Goal: Information Seeking & Learning: Compare options

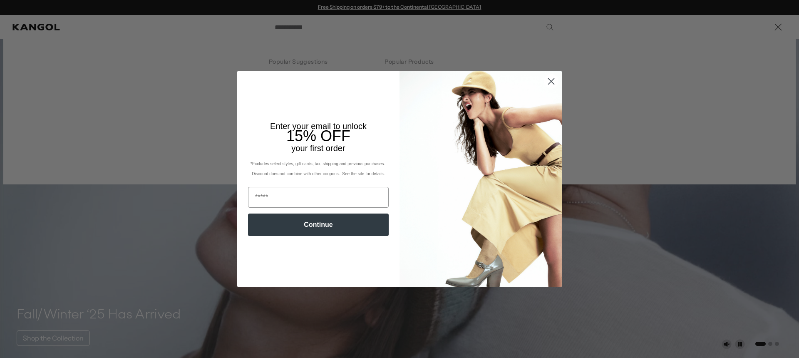
drag, startPoint x: 549, startPoint y: 82, endPoint x: 545, endPoint y: 83, distance: 4.2
click at [548, 83] on circle "Close dialog" at bounding box center [552, 82] width 14 height 14
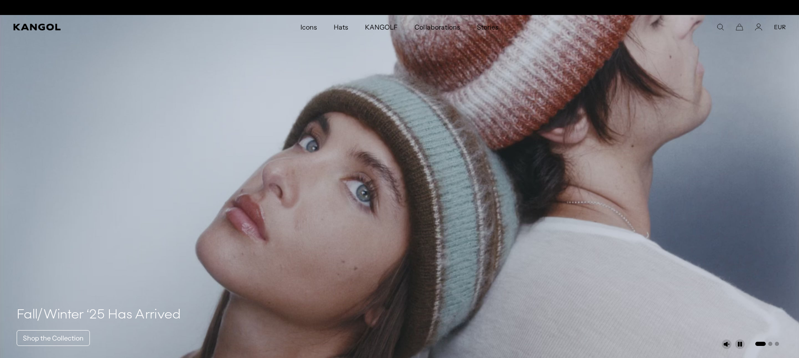
scroll to position [0, 172]
drag, startPoint x: 724, startPoint y: 26, endPoint x: 716, endPoint y: 27, distance: 8.5
click at [724, 26] on icon "Search here" at bounding box center [720, 26] width 7 height 7
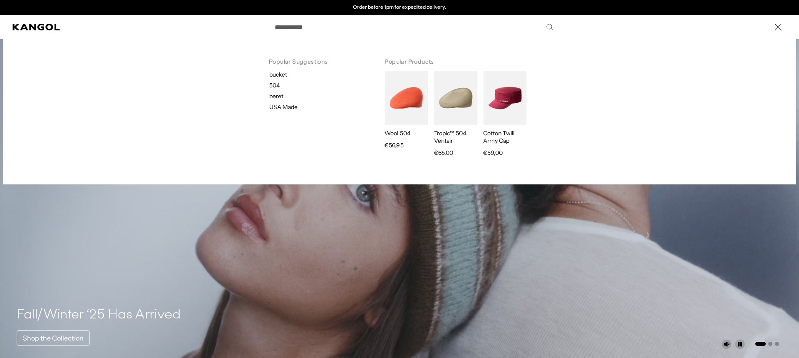
click at [321, 25] on input "Search here" at bounding box center [414, 27] width 288 height 21
click at [312, 23] on label "Search here" at bounding box center [298, 23] width 37 height 0
click at [312, 25] on input "Search here" at bounding box center [414, 27] width 288 height 21
paste input "**********"
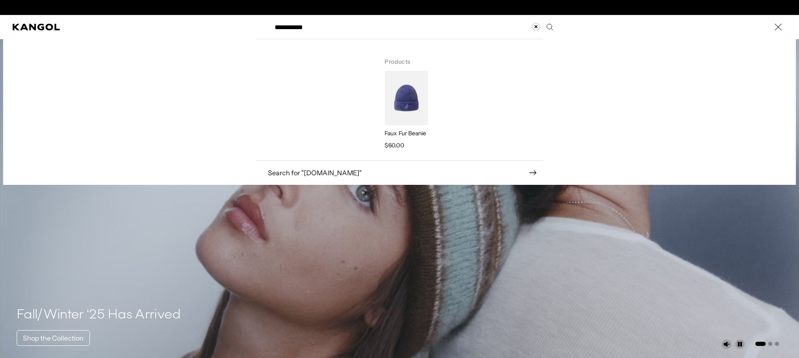
scroll to position [0, 172]
drag, startPoint x: 329, startPoint y: 27, endPoint x: 306, endPoint y: 27, distance: 23.7
click at [306, 27] on input "**********" at bounding box center [414, 27] width 288 height 21
type input "**********"
click at [364, 73] on div "Search here" at bounding box center [314, 100] width 116 height 106
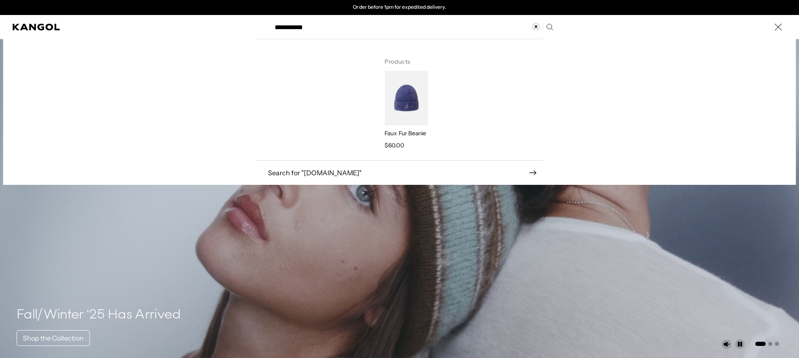
click at [416, 64] on h3 "Products" at bounding box center [457, 58] width 145 height 23
click at [396, 92] on img "Search here" at bounding box center [406, 98] width 43 height 55
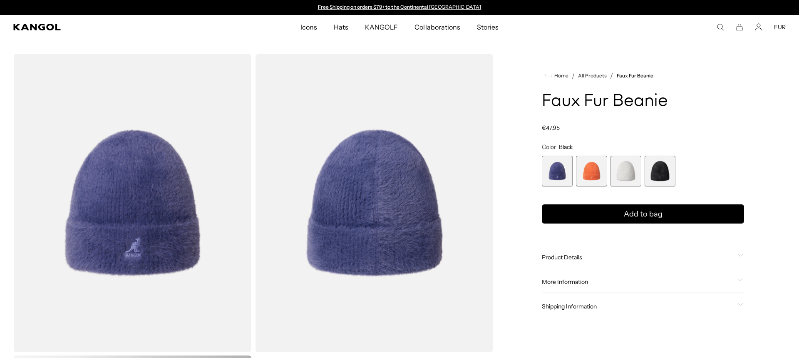
click at [651, 171] on span "4 of 4" at bounding box center [660, 171] width 31 height 31
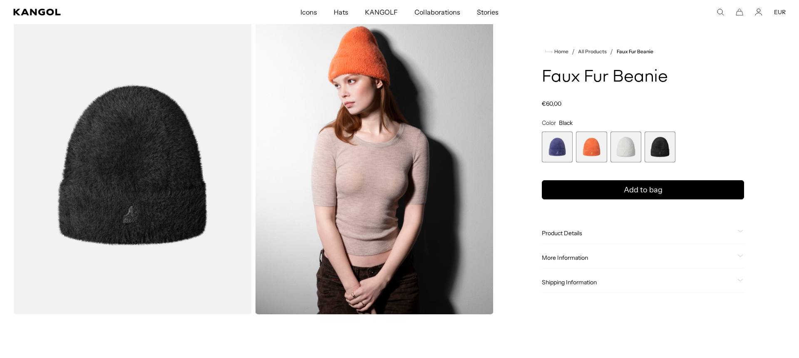
scroll to position [39, 0]
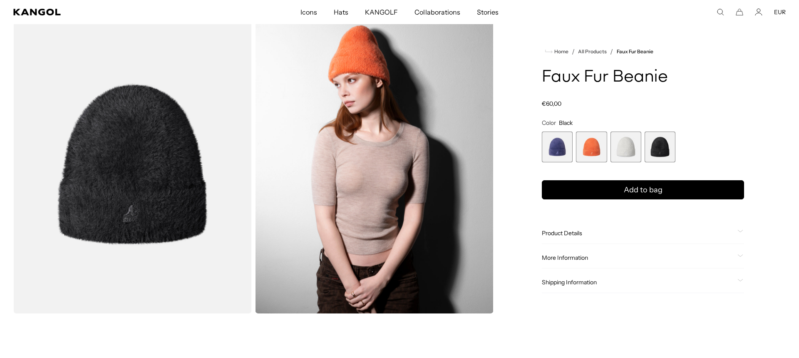
click at [577, 234] on span "Product Details" at bounding box center [638, 232] width 192 height 7
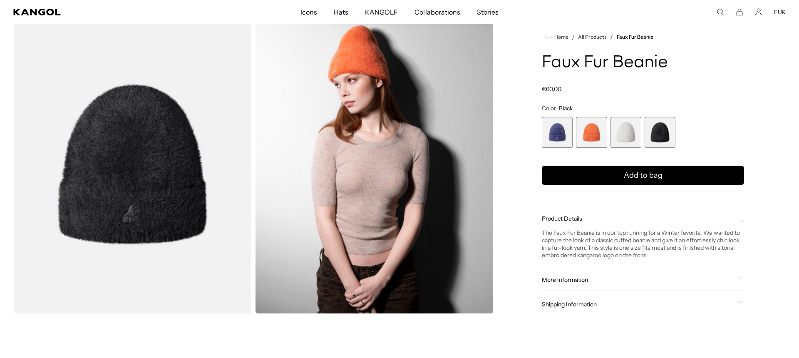
click at [564, 234] on div "The Faux Fur Beanie is in our top running for a Winter favorite. We wanted to c…" at bounding box center [643, 244] width 202 height 30
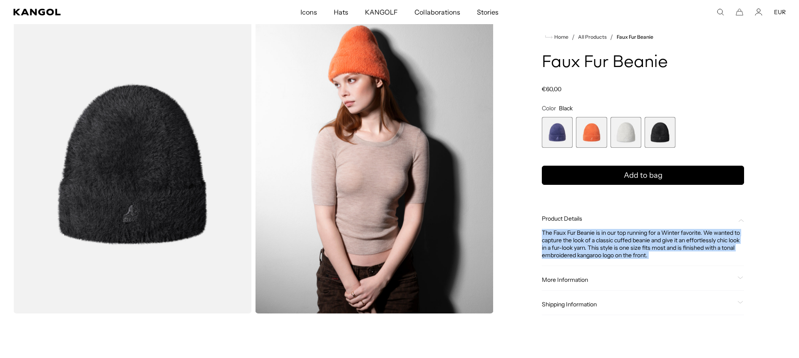
scroll to position [0, 172]
click at [564, 234] on div "The Faux Fur Beanie is in our top running for a Winter favorite. We wanted to c…" at bounding box center [643, 244] width 202 height 30
copy div "The Faux Fur Beanie is in our top running for a Winter favorite. We wanted to c…"
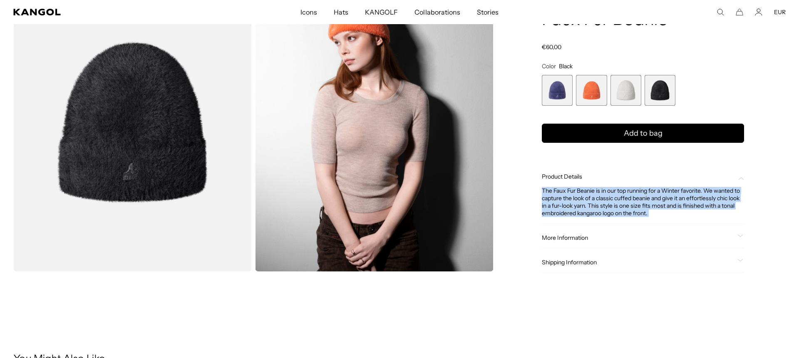
scroll to position [90, 0]
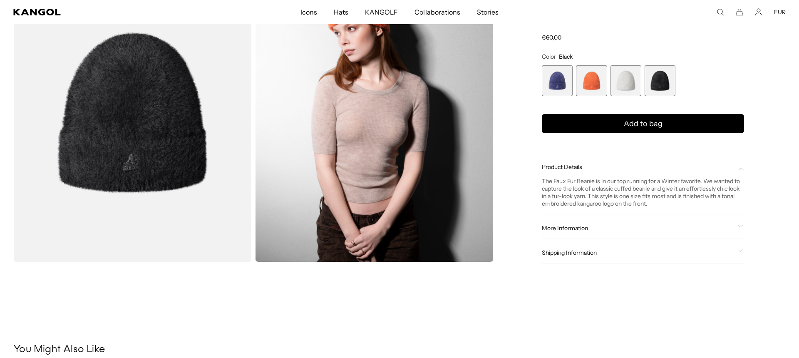
click at [579, 230] on span "More Information" at bounding box center [638, 227] width 192 height 7
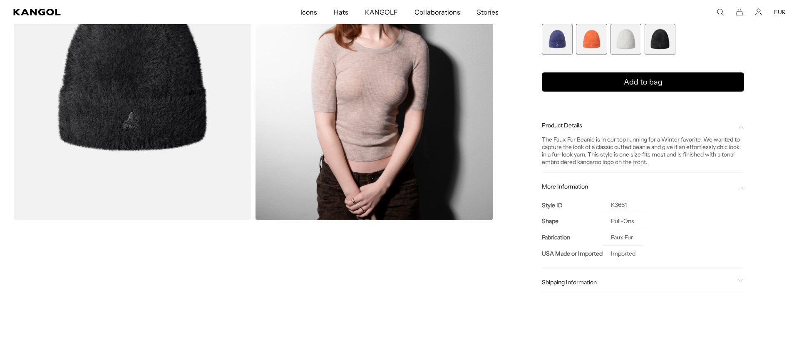
scroll to position [229, 0]
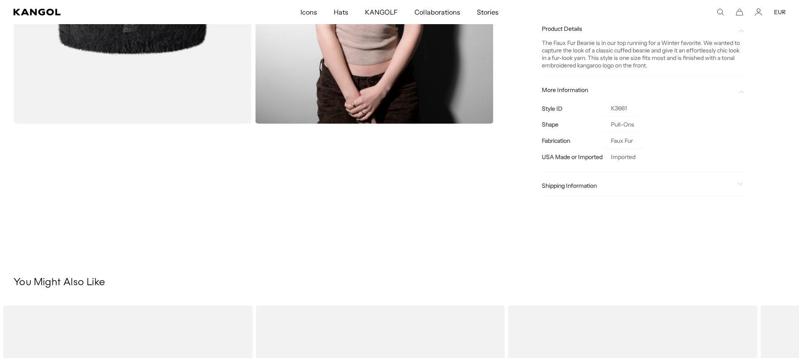
click at [575, 186] on span "Shipping Information" at bounding box center [638, 185] width 192 height 7
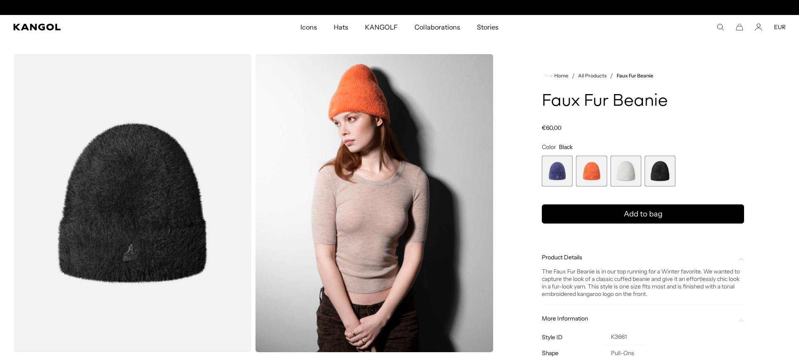
scroll to position [0, 172]
click at [740, 26] on icon "Cart" at bounding box center [739, 26] width 7 height 7
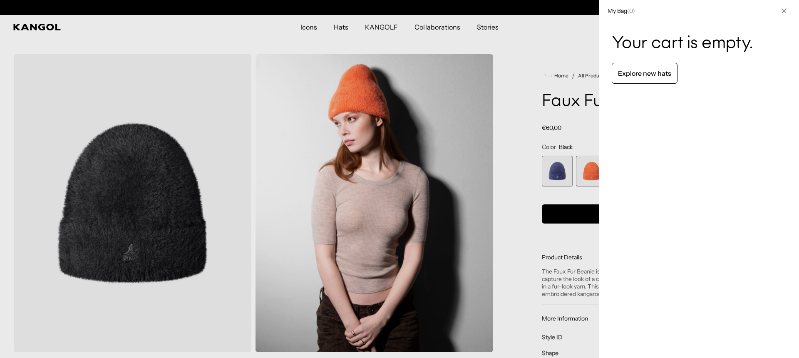
scroll to position [0, 0]
click at [785, 10] on icon "Close" at bounding box center [784, 10] width 5 height 5
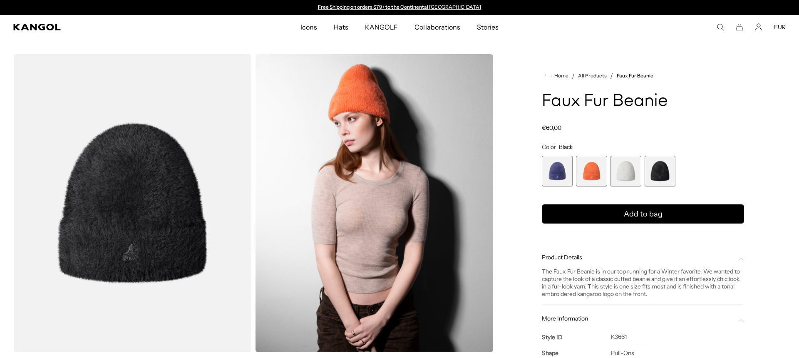
click at [721, 27] on icon "Search here" at bounding box center [720, 26] width 7 height 7
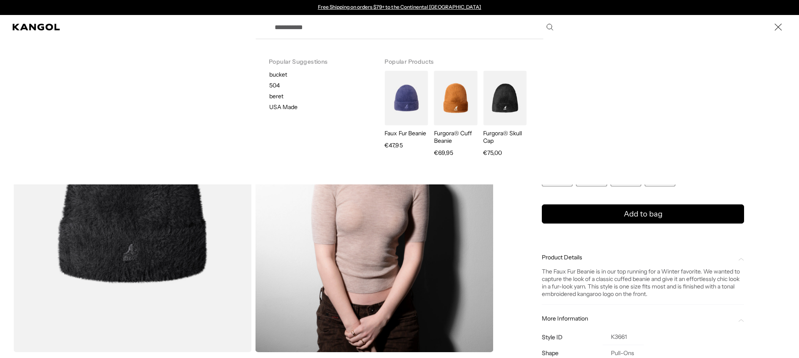
click at [351, 30] on input "Search here" at bounding box center [414, 27] width 288 height 21
paste input "**********"
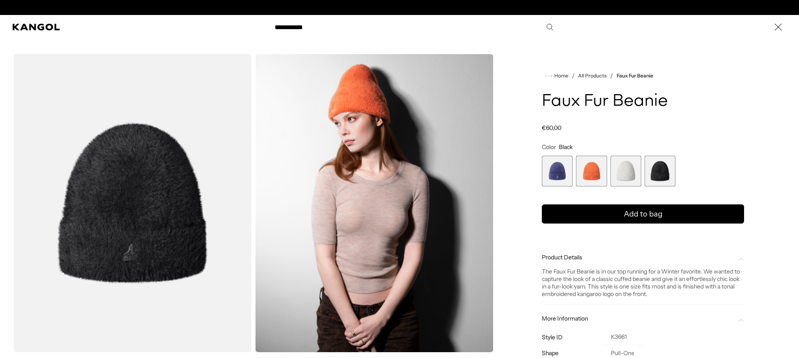
scroll to position [0, 172]
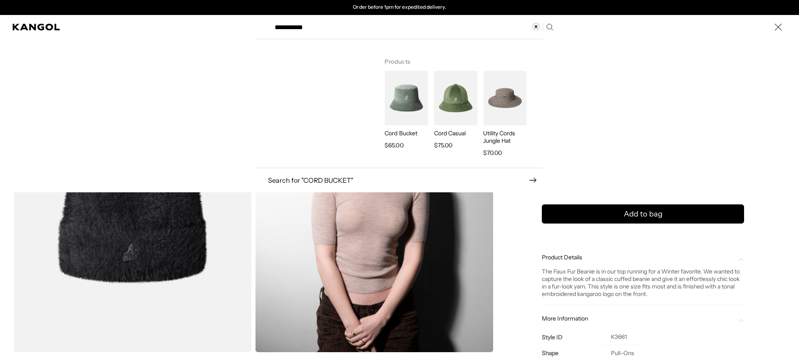
type input "**********"
click at [417, 101] on img "Search here" at bounding box center [406, 98] width 43 height 55
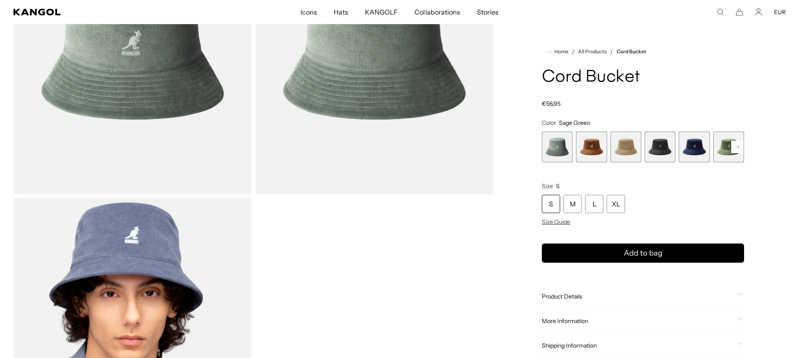
scroll to position [169, 0]
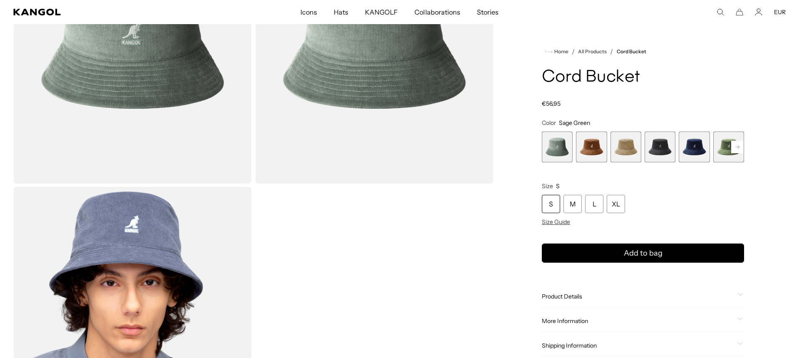
click at [549, 298] on span "Product Details" at bounding box center [638, 296] width 192 height 7
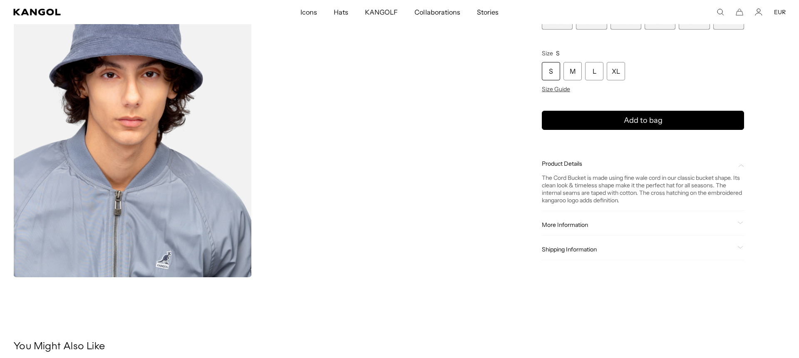
scroll to position [376, 0]
click at [553, 182] on div "The Cord Bucket is made using fine wale cord in our classic bucket shape. Its c…" at bounding box center [643, 190] width 202 height 30
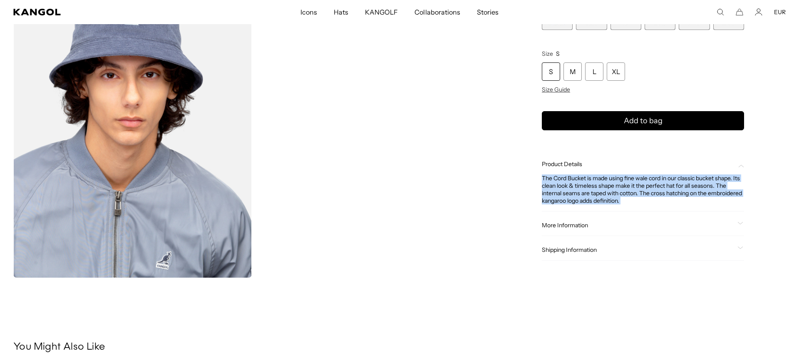
click at [553, 182] on div "The Cord Bucket is made using fine wale cord in our classic bucket shape. Its c…" at bounding box center [643, 190] width 202 height 30
copy div "The Cord Bucket is made using fine wale cord in our classic bucket shape. Its c…"
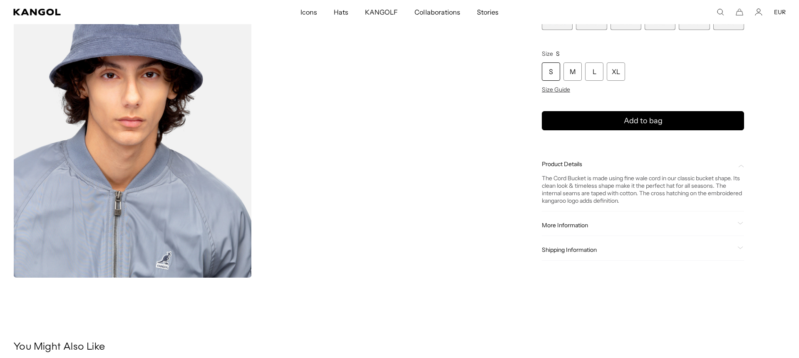
click at [721, 11] on icon "Search here" at bounding box center [720, 11] width 7 height 7
type input "*******"
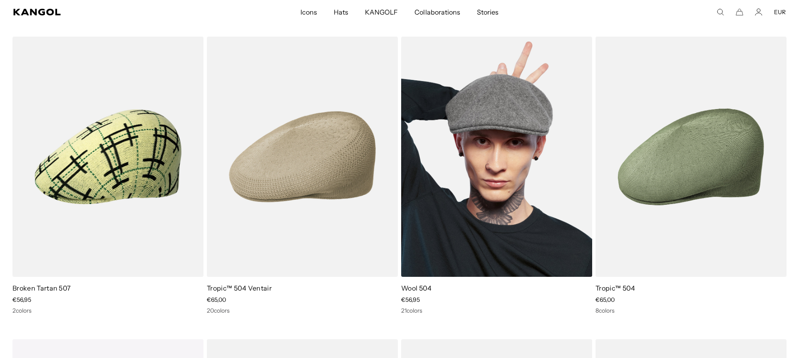
scroll to position [422, 0]
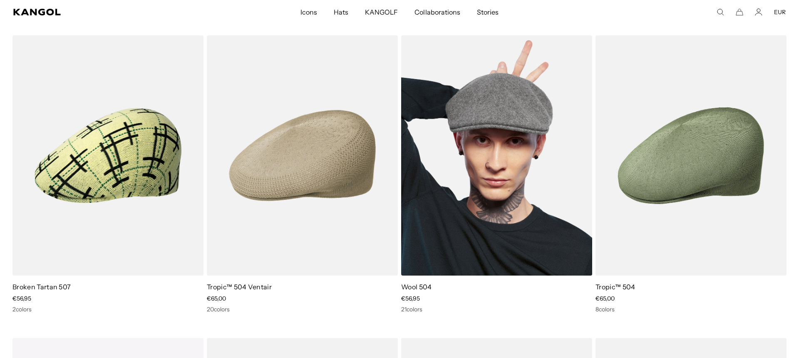
click at [506, 126] on img at bounding box center [496, 155] width 191 height 240
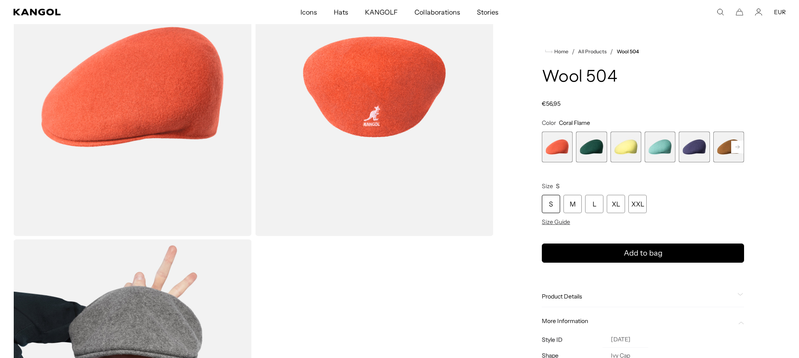
click at [578, 293] on span "Product Details" at bounding box center [638, 296] width 192 height 7
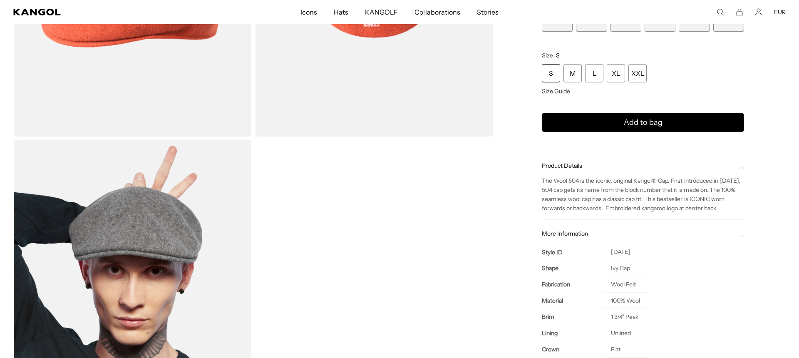
scroll to position [0, 172]
click at [573, 195] on span "The Wool 504 is the iconic, original Kangol® Cap. First introduced in [DATE], 5…" at bounding box center [641, 194] width 199 height 35
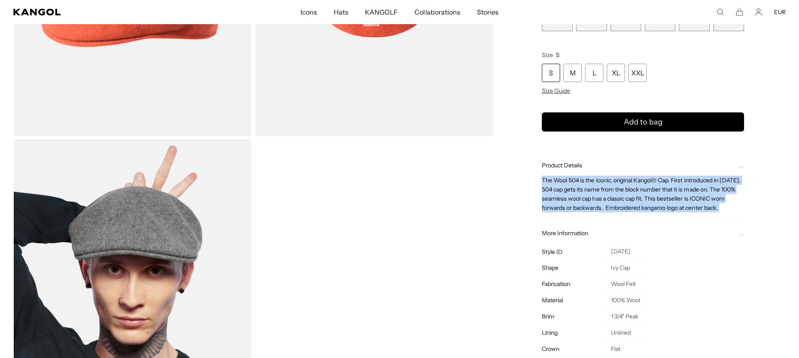
click at [573, 195] on span "The Wool 504 is the iconic, original Kangol® Cap. First introduced in [DATE], 5…" at bounding box center [641, 194] width 199 height 35
copy div "The Wool 504 is the iconic, original Kangol® Cap. First introduced in [DATE], 5…"
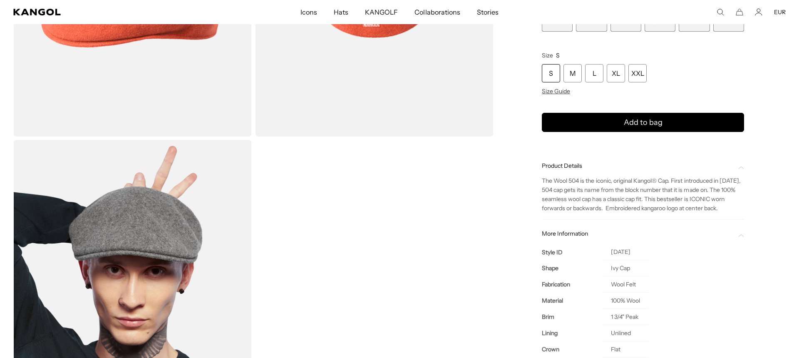
click at [719, 12] on icon "Search here" at bounding box center [720, 11] width 7 height 7
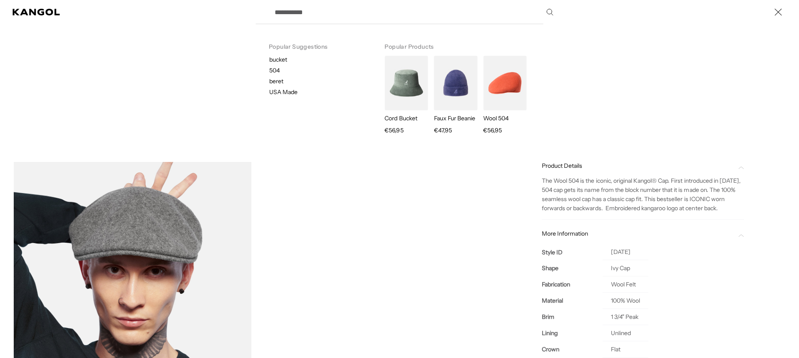
click at [383, 20] on input "Search here" at bounding box center [414, 12] width 288 height 21
paste input "**********"
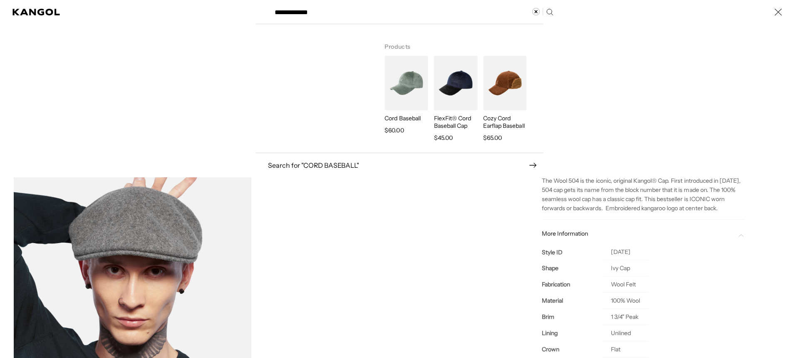
type input "**********"
click at [463, 77] on img "Search here" at bounding box center [455, 83] width 43 height 55
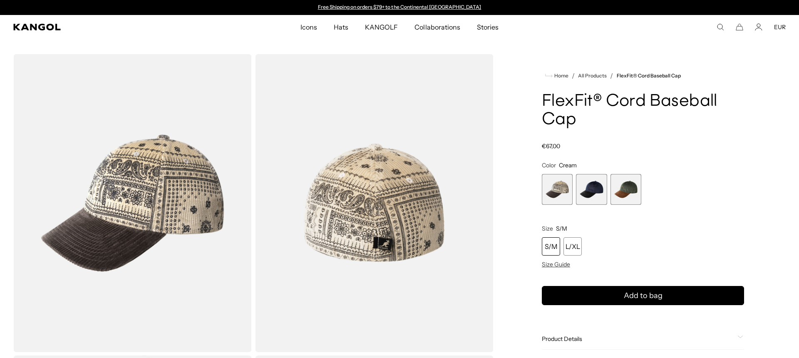
click at [595, 196] on span "2 of 3" at bounding box center [591, 189] width 31 height 31
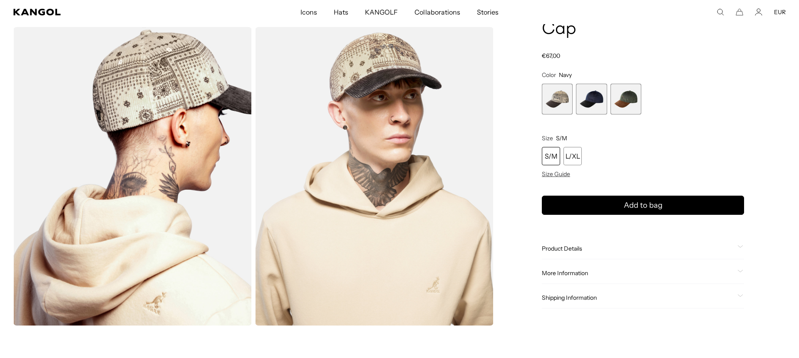
scroll to position [327, 0]
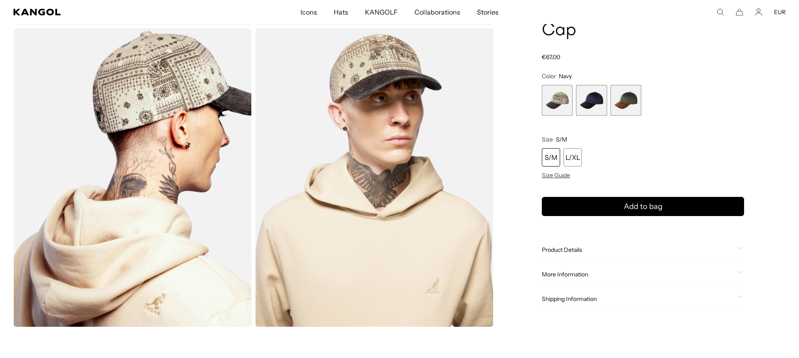
click at [603, 276] on span "More Information" at bounding box center [638, 274] width 192 height 7
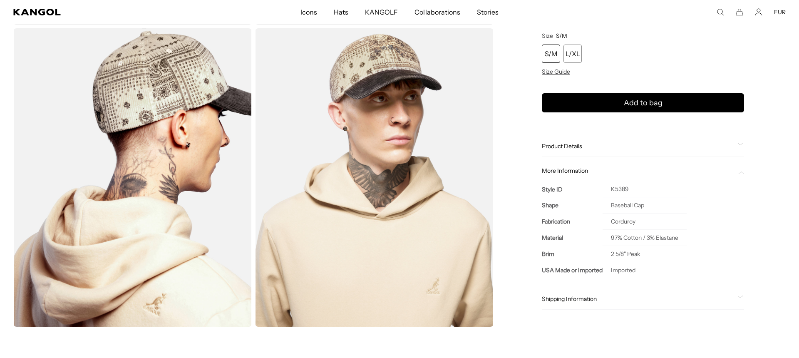
click at [594, 146] on span "Product Details" at bounding box center [638, 146] width 192 height 7
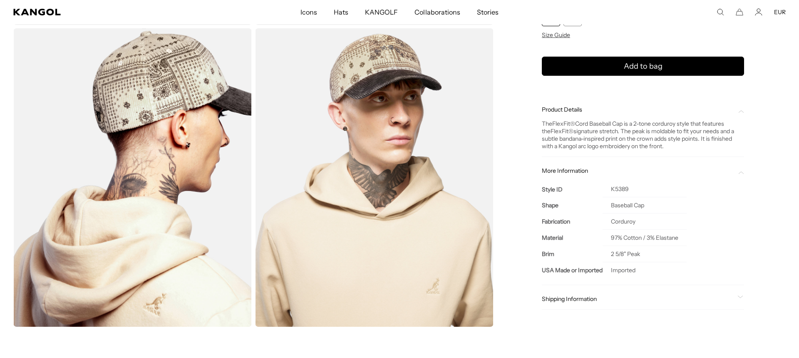
scroll to position [0, 172]
click at [590, 126] on div "The FlexFit ® Cord Baseball Cap is a 2-tone corduroy style that features the Fl…" at bounding box center [643, 135] width 202 height 30
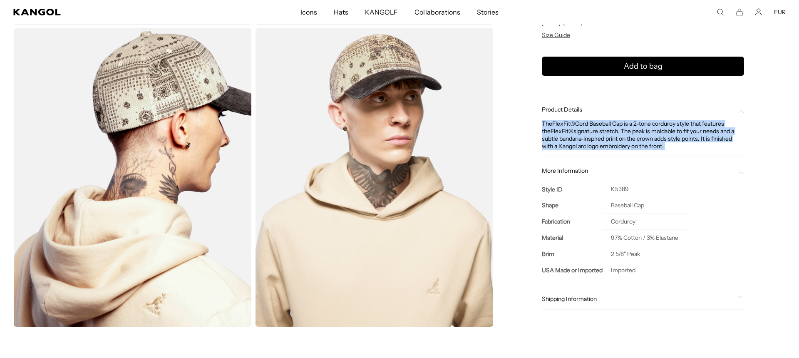
click at [590, 126] on div "The FlexFit ® Cord Baseball Cap is a 2-tone corduroy style that features the Fl…" at bounding box center [643, 135] width 202 height 30
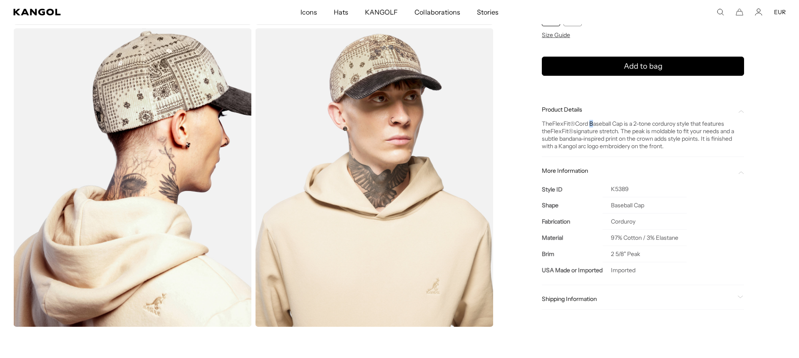
click at [590, 126] on div "The FlexFit ® Cord Baseball Cap is a 2-tone corduroy style that features the Fl…" at bounding box center [643, 135] width 202 height 30
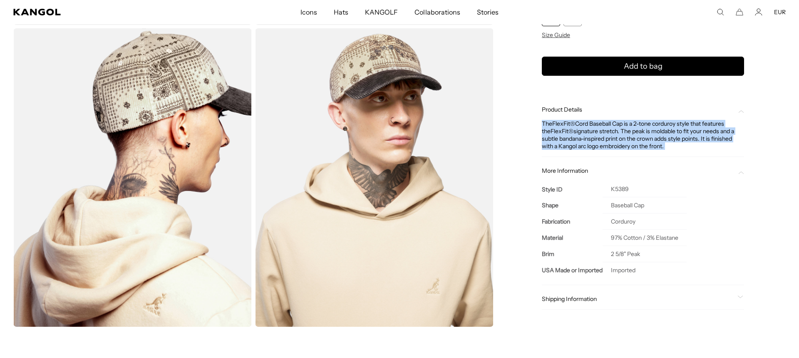
click at [590, 126] on div "The FlexFit ® Cord Baseball Cap is a 2-tone corduroy style that features the Fl…" at bounding box center [643, 135] width 202 height 30
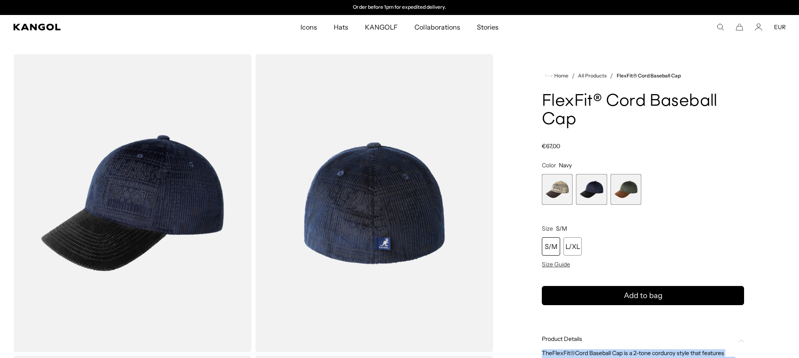
drag, startPoint x: 722, startPoint y: 25, endPoint x: 558, endPoint y: 37, distance: 164.1
click at [722, 25] on icon "Search here" at bounding box center [720, 26] width 7 height 7
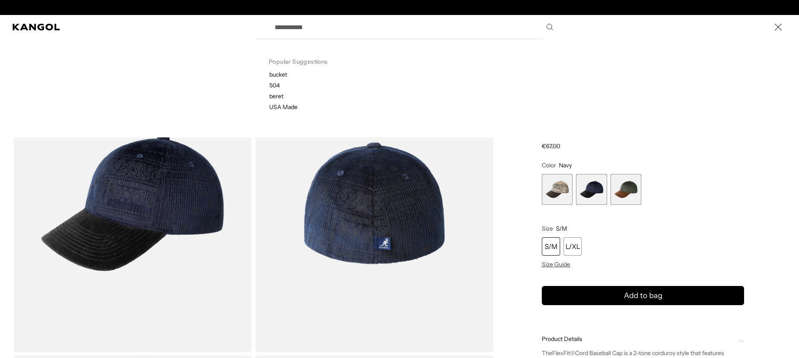
scroll to position [0, 0]
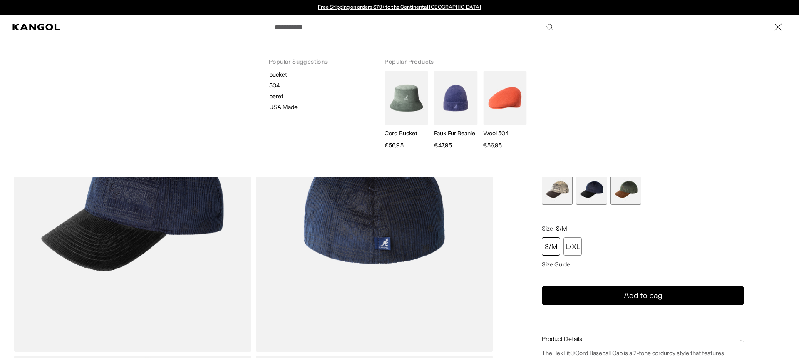
click at [337, 25] on input "Search here" at bounding box center [414, 27] width 288 height 21
paste input "*******"
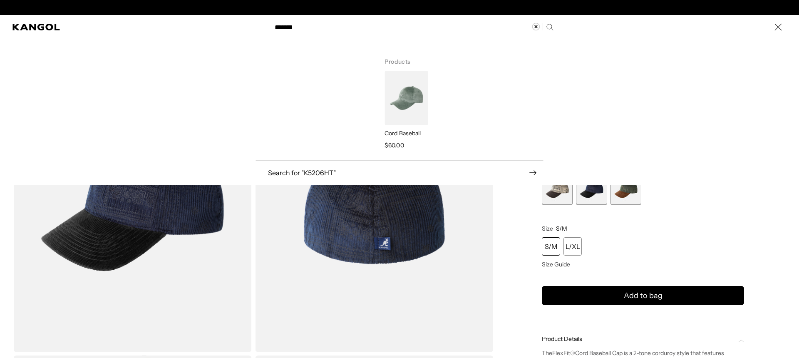
type input "*******"
click at [418, 92] on img "Search here" at bounding box center [406, 98] width 43 height 55
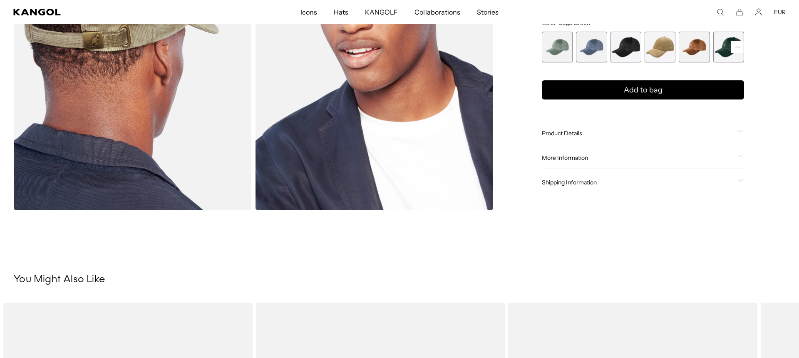
scroll to position [434, 0]
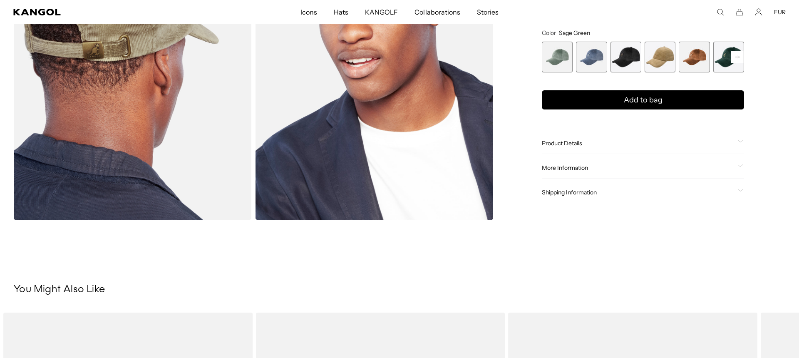
click at [571, 166] on span "More Information" at bounding box center [638, 167] width 192 height 7
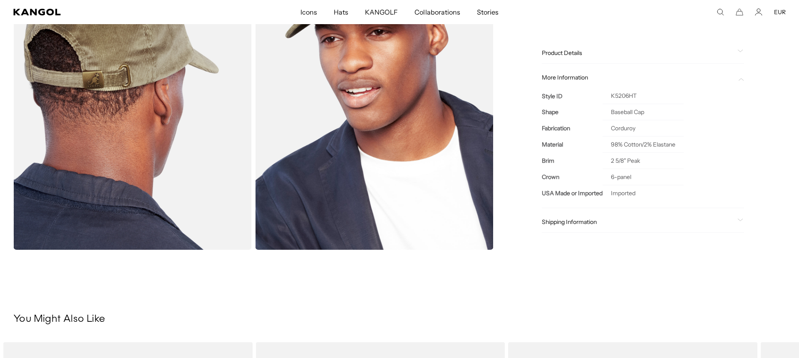
scroll to position [0, 0]
click at [565, 53] on span "Product Details" at bounding box center [638, 53] width 192 height 7
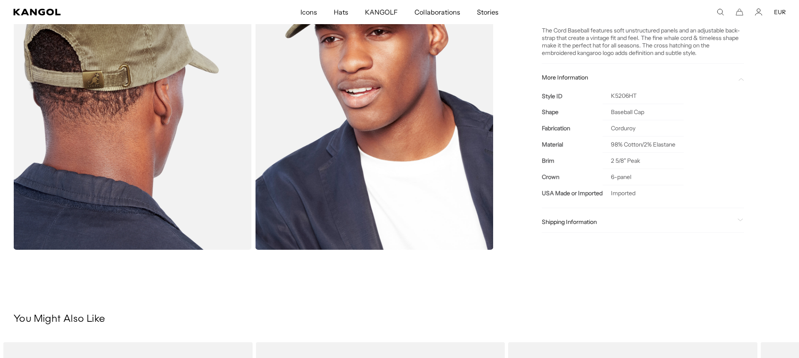
click at [576, 41] on div "The Cord Baseball features soft unstructured panels and an adjustable back-stra…" at bounding box center [643, 42] width 202 height 30
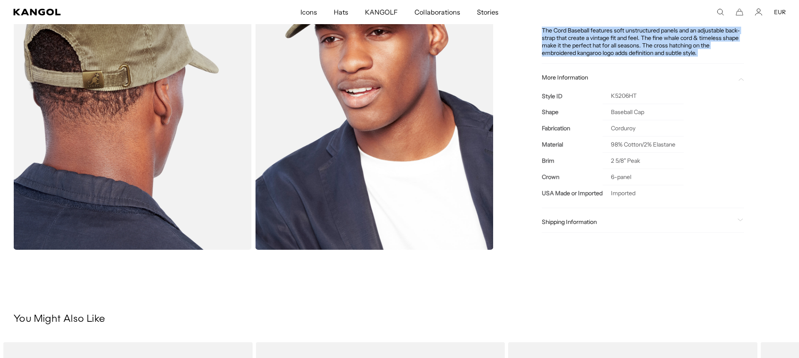
click at [576, 41] on div "The Cord Baseball features soft unstructured panels and an adjustable back-stra…" at bounding box center [643, 42] width 202 height 30
copy div "The Cord Baseball features soft unstructured panels and an adjustable back-stra…"
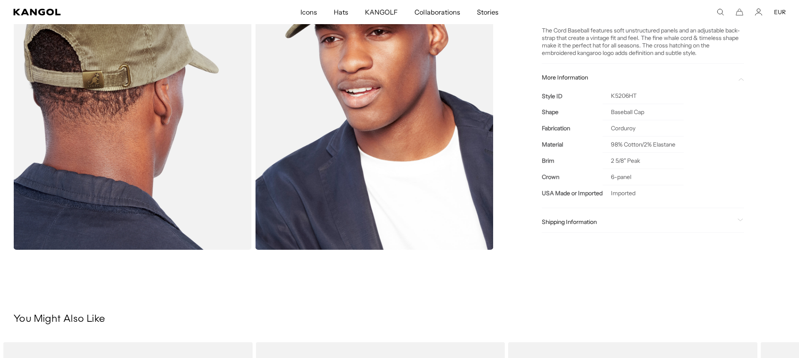
click at [722, 10] on icon "Search here" at bounding box center [720, 11] width 7 height 7
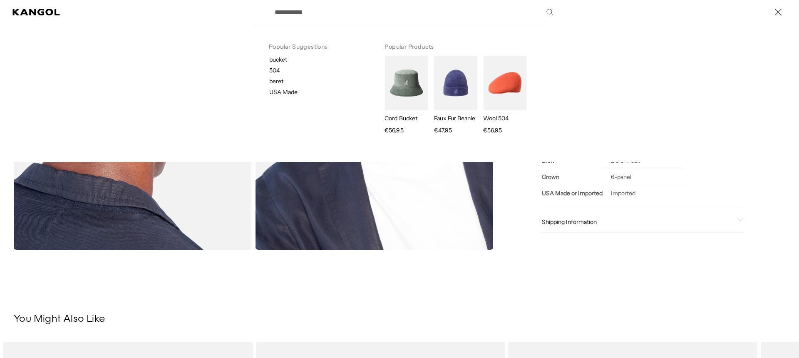
click at [359, 13] on input "Search here" at bounding box center [414, 12] width 288 height 21
paste input "**********"
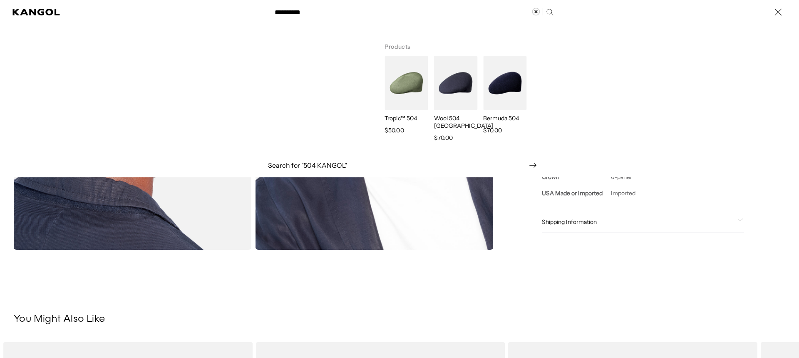
scroll to position [0, 0]
type input "**********"
click at [450, 71] on img "Search here" at bounding box center [455, 83] width 43 height 55
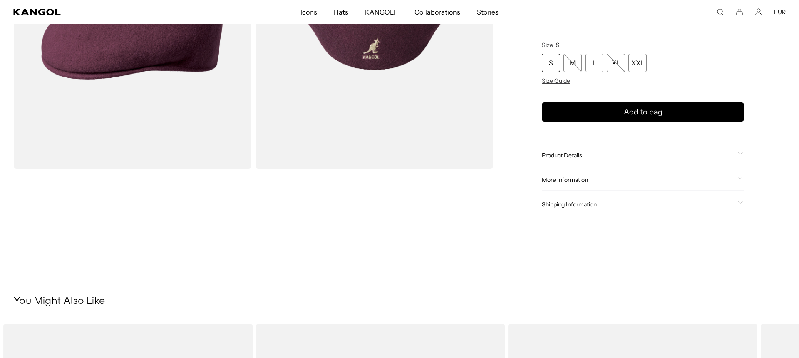
scroll to position [187, 0]
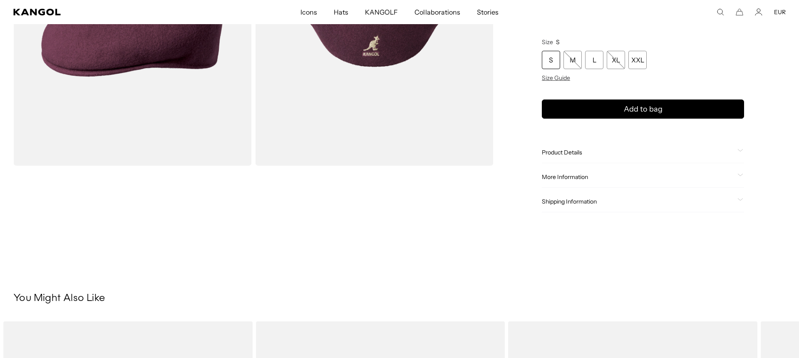
click at [572, 149] on span "Product Details" at bounding box center [638, 152] width 192 height 7
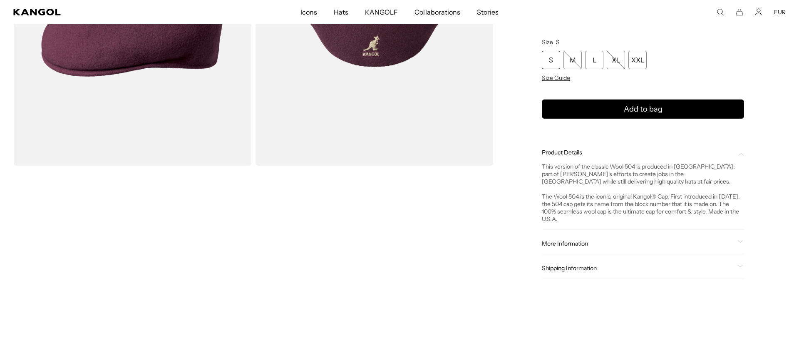
scroll to position [0, 0]
click at [577, 163] on div "This version of the classic Wool 504 is produced in [GEOGRAPHIC_DATA]; part of …" at bounding box center [643, 193] width 202 height 60
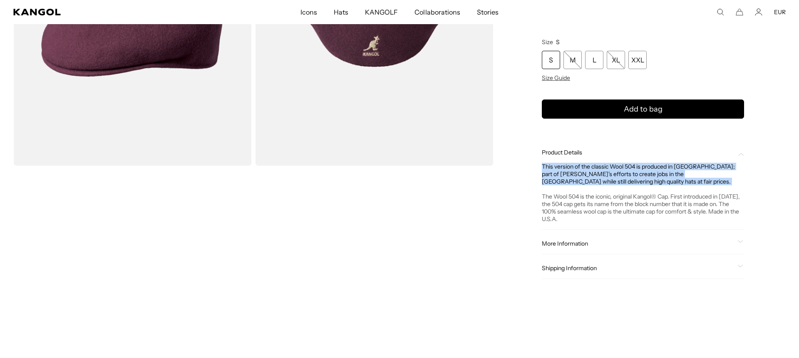
click at [577, 163] on div "This version of the classic Wool 504 is produced in [GEOGRAPHIC_DATA]; part of …" at bounding box center [643, 193] width 202 height 60
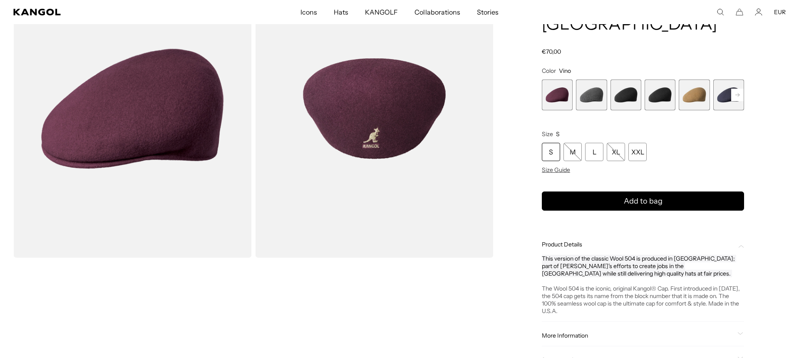
scroll to position [103, 0]
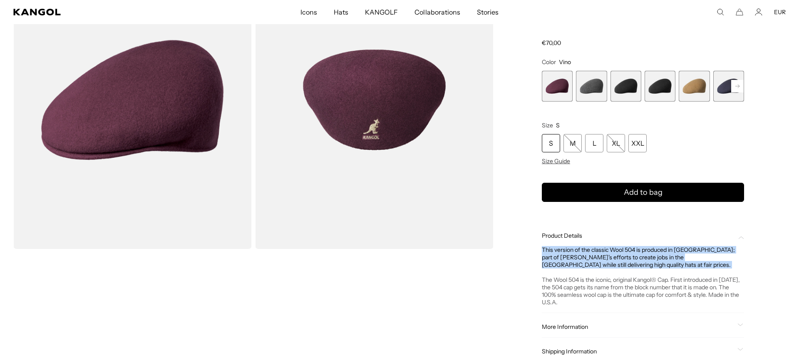
click at [582, 246] on div "This version of the classic Wool 504 is produced in [GEOGRAPHIC_DATA]; part of …" at bounding box center [643, 276] width 202 height 60
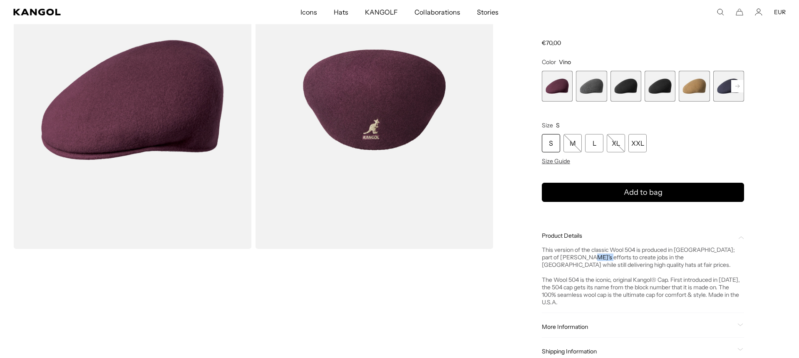
click at [582, 246] on div "This version of the classic Wool 504 is produced in [GEOGRAPHIC_DATA]; part of …" at bounding box center [643, 276] width 202 height 60
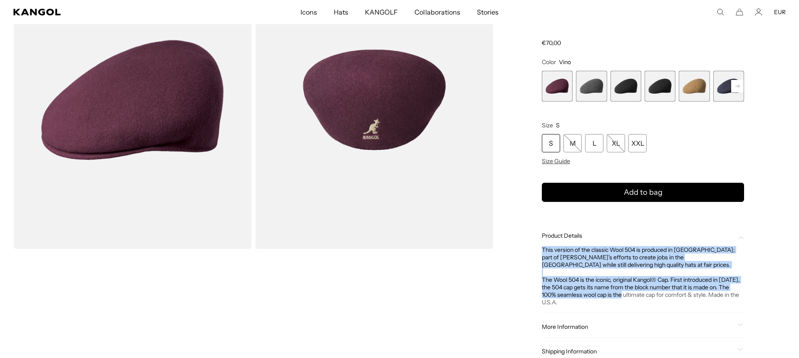
scroll to position [0, 172]
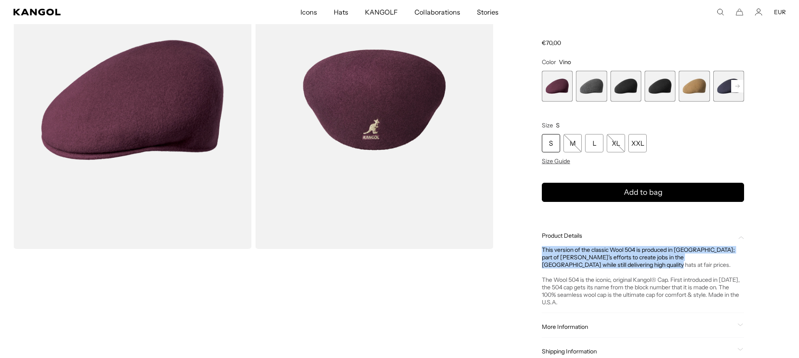
drag, startPoint x: 543, startPoint y: 231, endPoint x: 724, endPoint y: 248, distance: 181.5
click at [724, 248] on div "This version of the classic Wool 504 is produced in [GEOGRAPHIC_DATA]; part of …" at bounding box center [643, 276] width 202 height 60
copy div "This version of the classic Wool 504 is produced in [GEOGRAPHIC_DATA]; part of …"
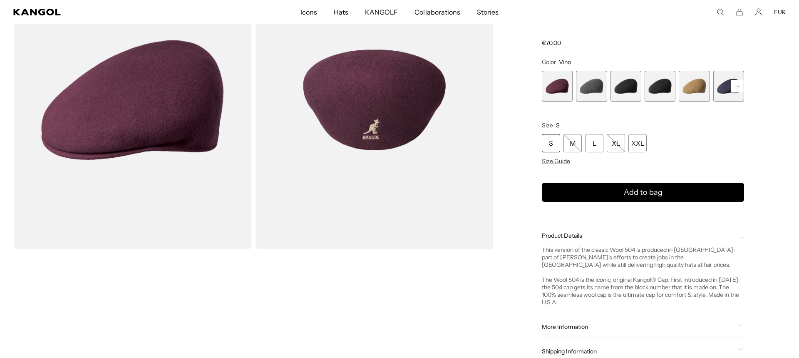
click at [569, 281] on div "This version of the classic Wool 504 is produced in [GEOGRAPHIC_DATA]; part of …" at bounding box center [643, 276] width 202 height 60
drag, startPoint x: 569, startPoint y: 280, endPoint x: 552, endPoint y: 261, distance: 25.3
click at [569, 279] on div "This version of the classic Wool 504 is produced in [GEOGRAPHIC_DATA]; part of …" at bounding box center [643, 276] width 202 height 60
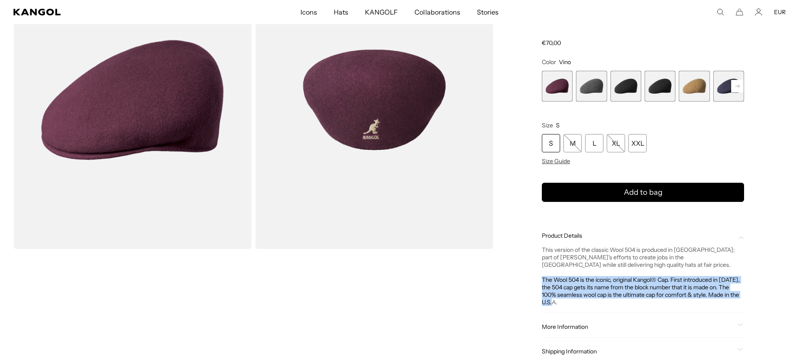
drag, startPoint x: 542, startPoint y: 260, endPoint x: 568, endPoint y: 286, distance: 36.5
click at [568, 286] on div "This version of the classic Wool 504 is produced in [GEOGRAPHIC_DATA]; part of …" at bounding box center [643, 276] width 202 height 60
copy div "The Wool 504 is the iconic, original Kangol® Cap. First introduced in [DATE], t…"
